Goal: Information Seeking & Learning: Learn about a topic

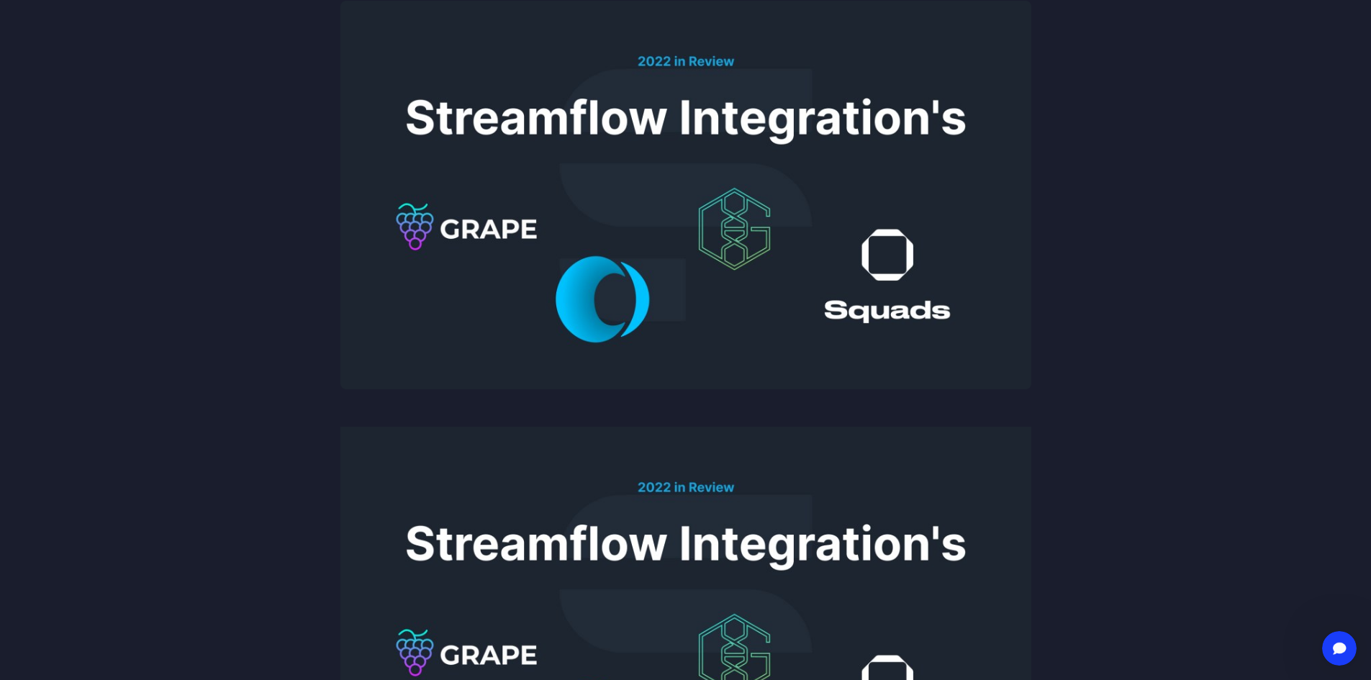
scroll to position [288, 0]
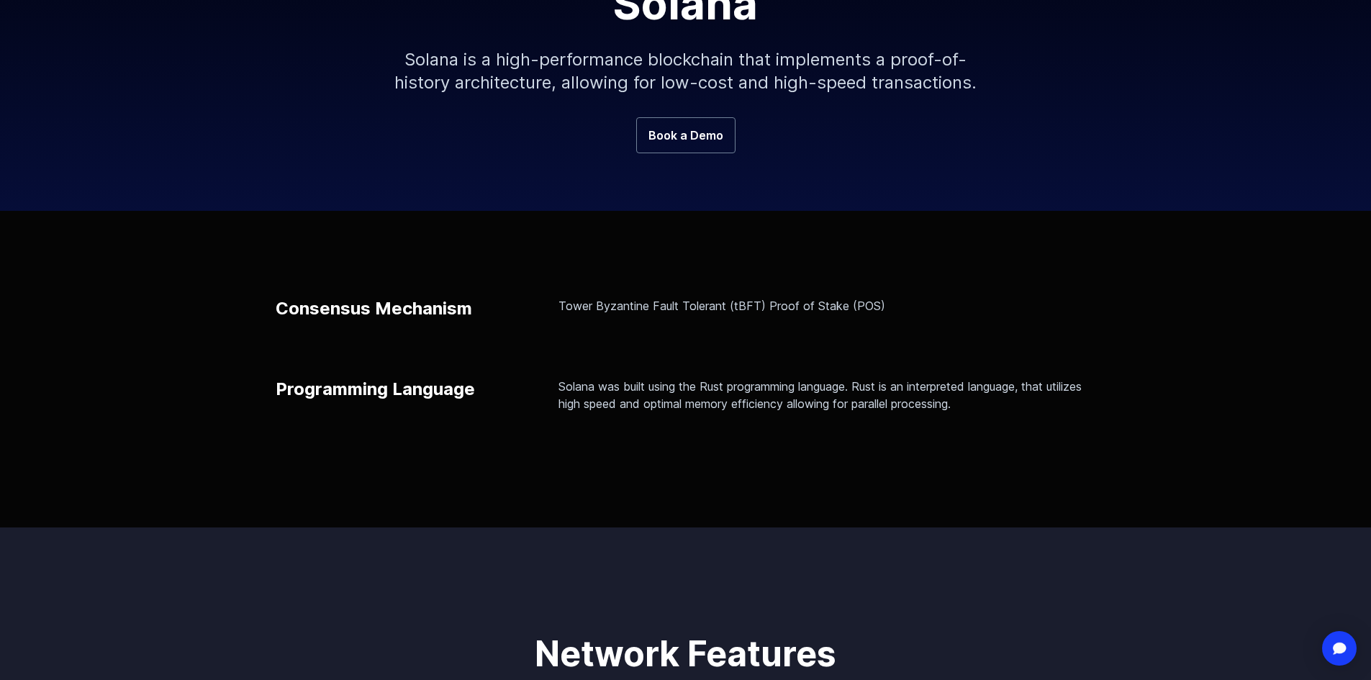
scroll to position [288, 0]
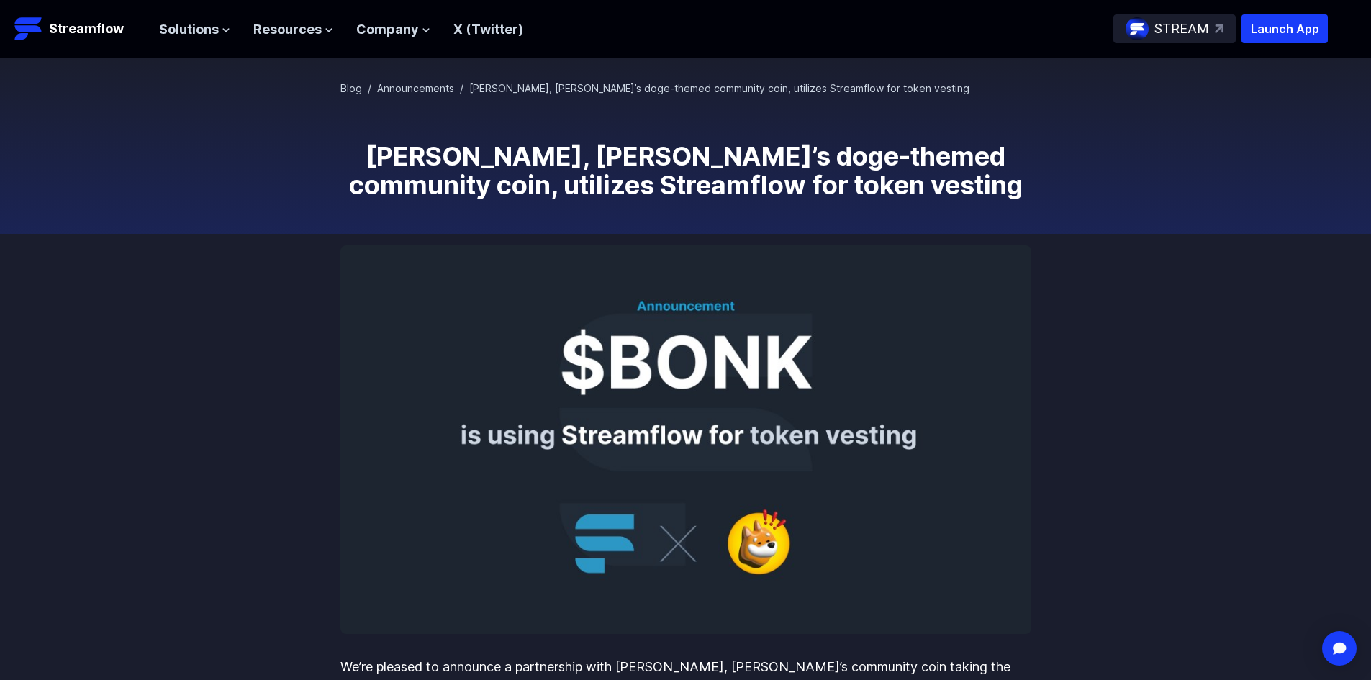
scroll to position [72, 0]
